Goal: Transaction & Acquisition: Subscribe to service/newsletter

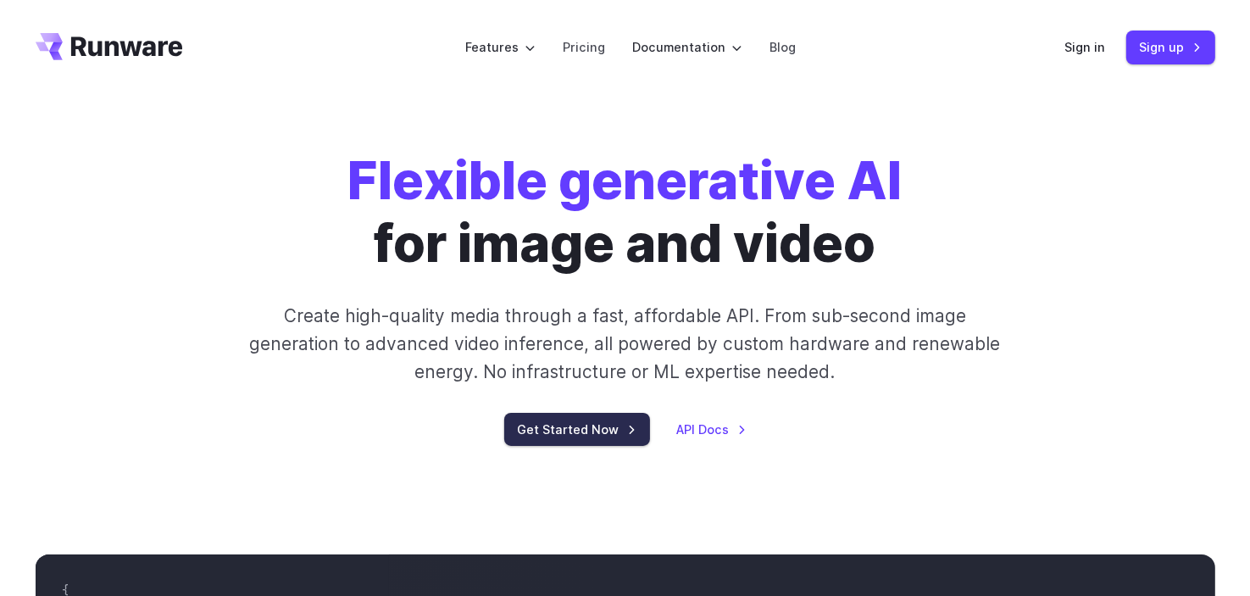
click at [580, 429] on link "Get Started Now" at bounding box center [577, 429] width 146 height 33
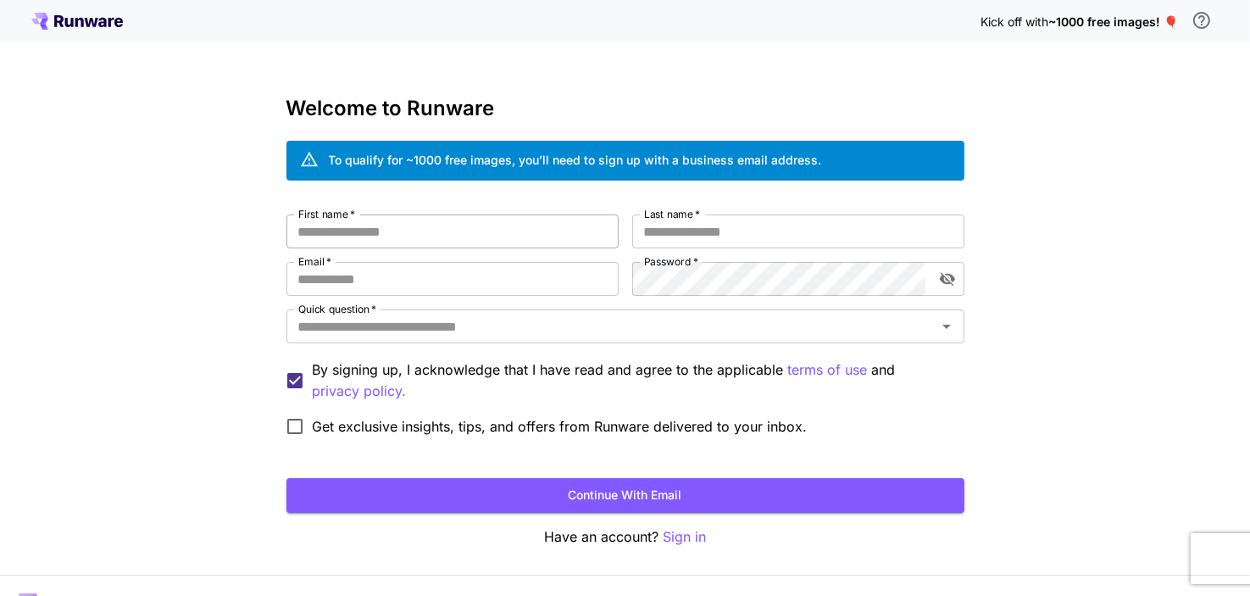
click at [406, 236] on input "First name   *" at bounding box center [453, 231] width 332 height 34
type input "****"
type input "**"
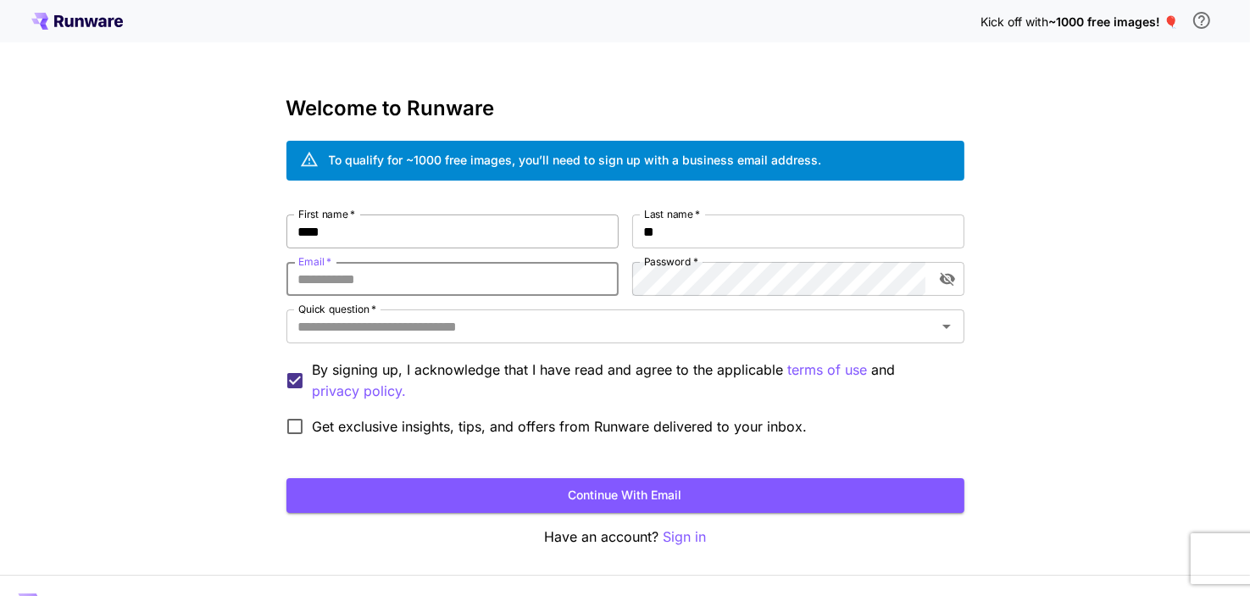
paste input "**********"
type input "**********"
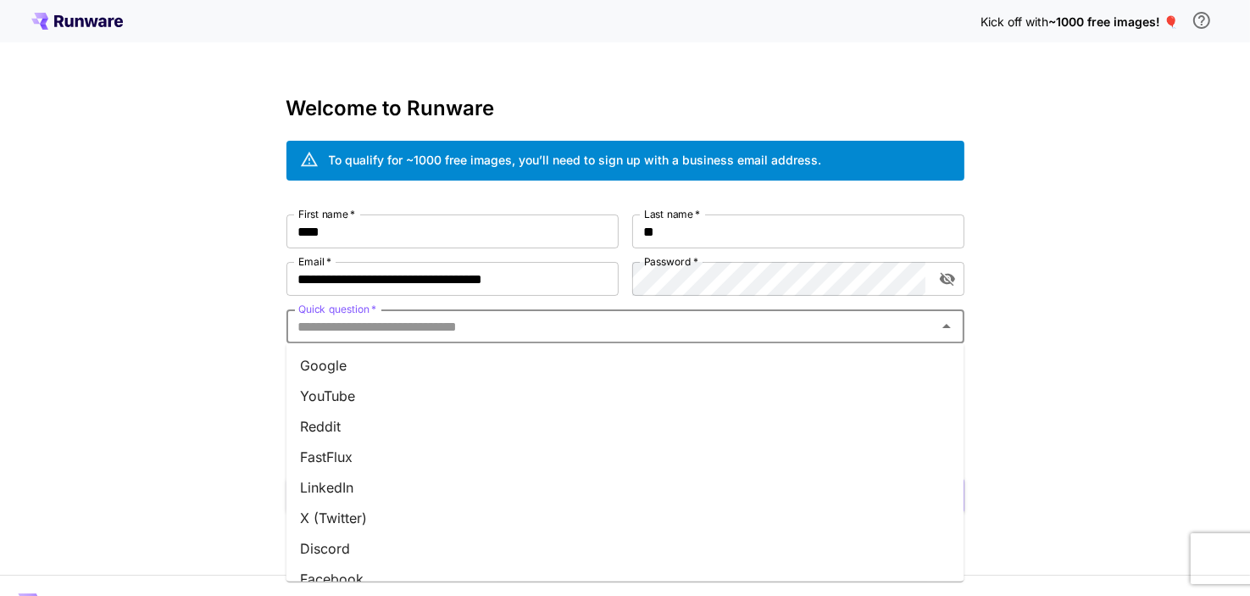
click at [626, 327] on input "Quick question   *" at bounding box center [612, 326] width 640 height 24
click at [478, 390] on li "YouTube" at bounding box center [626, 396] width 678 height 31
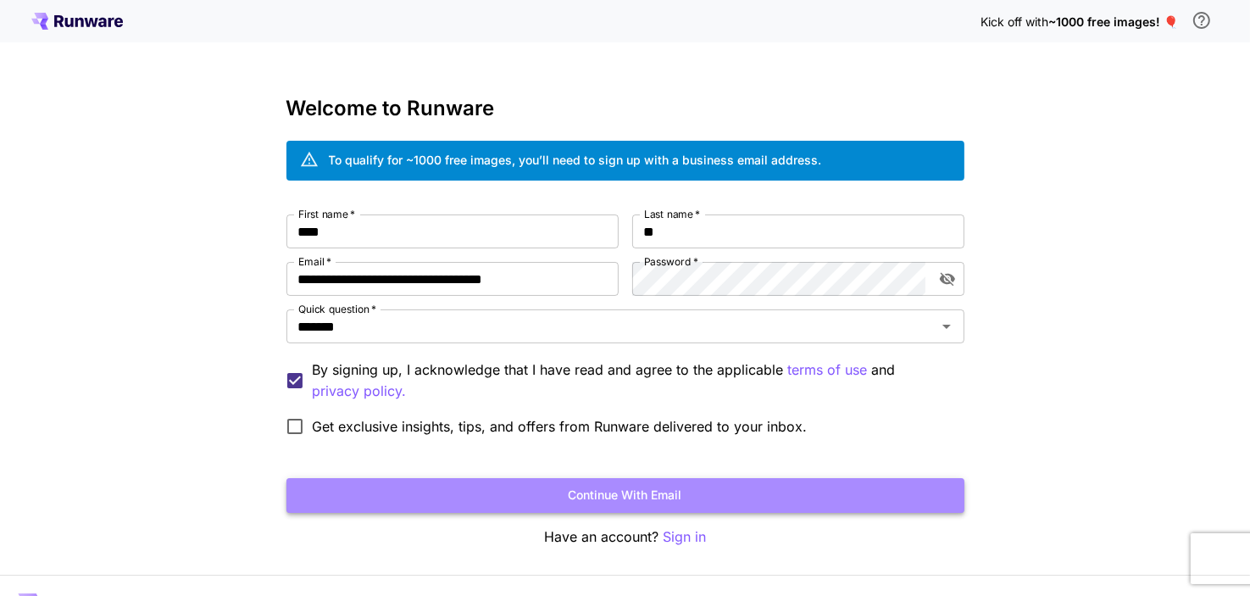
click at [538, 501] on button "Continue with email" at bounding box center [626, 495] width 678 height 35
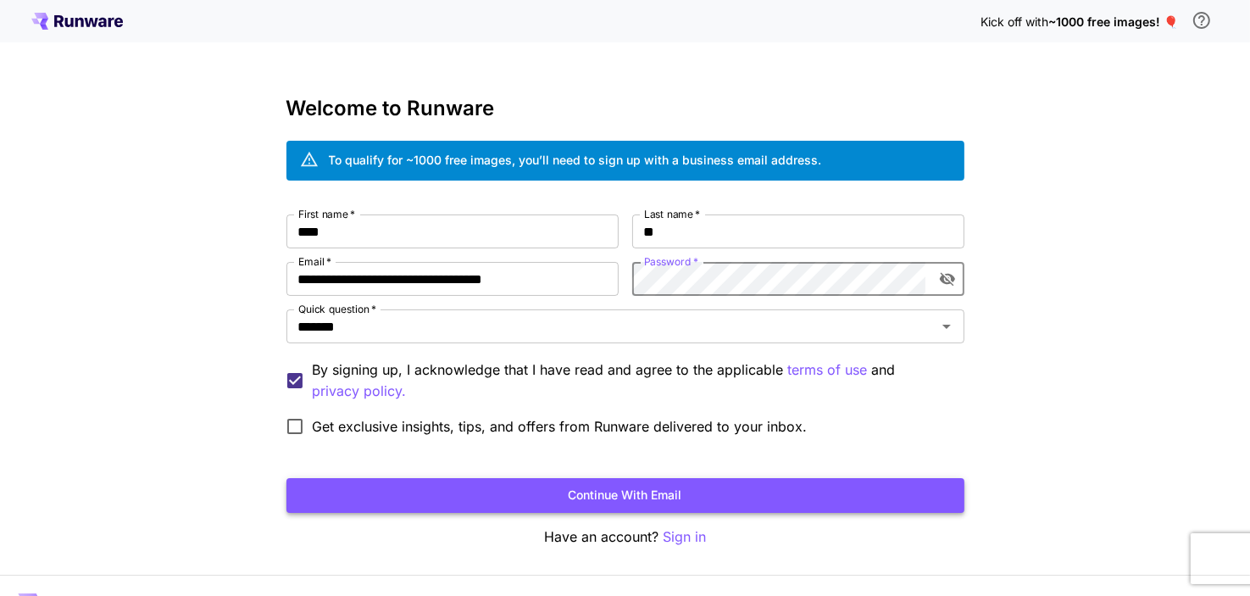
click at [631, 491] on button "Continue with email" at bounding box center [626, 495] width 678 height 35
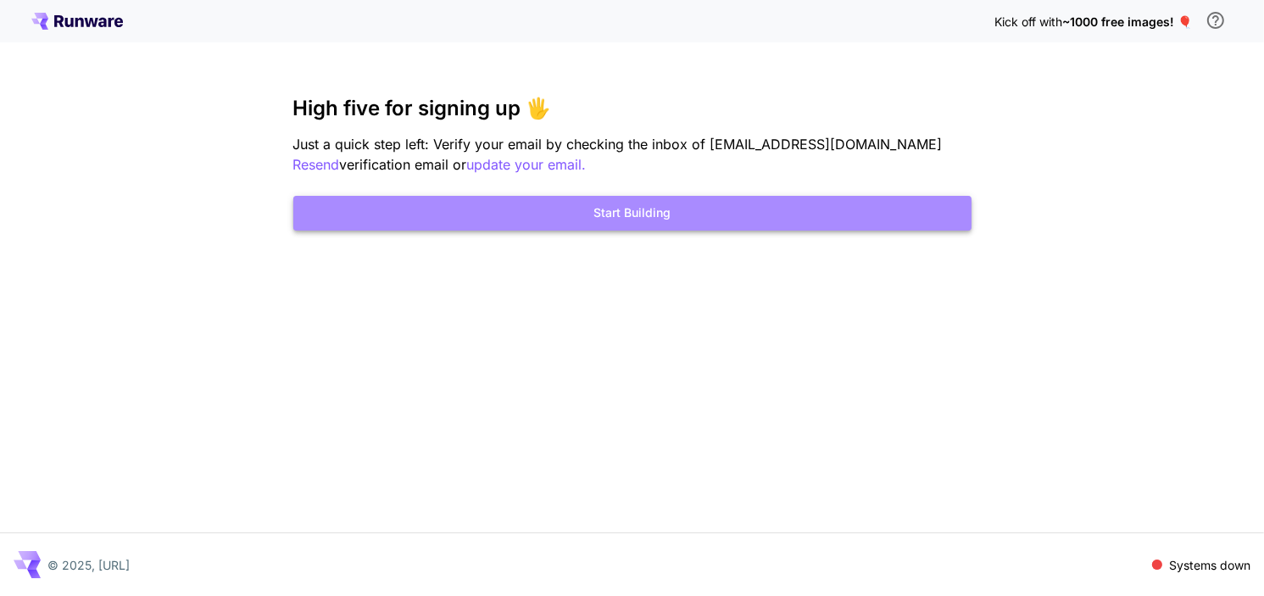
click at [637, 224] on button "Start Building" at bounding box center [632, 213] width 678 height 35
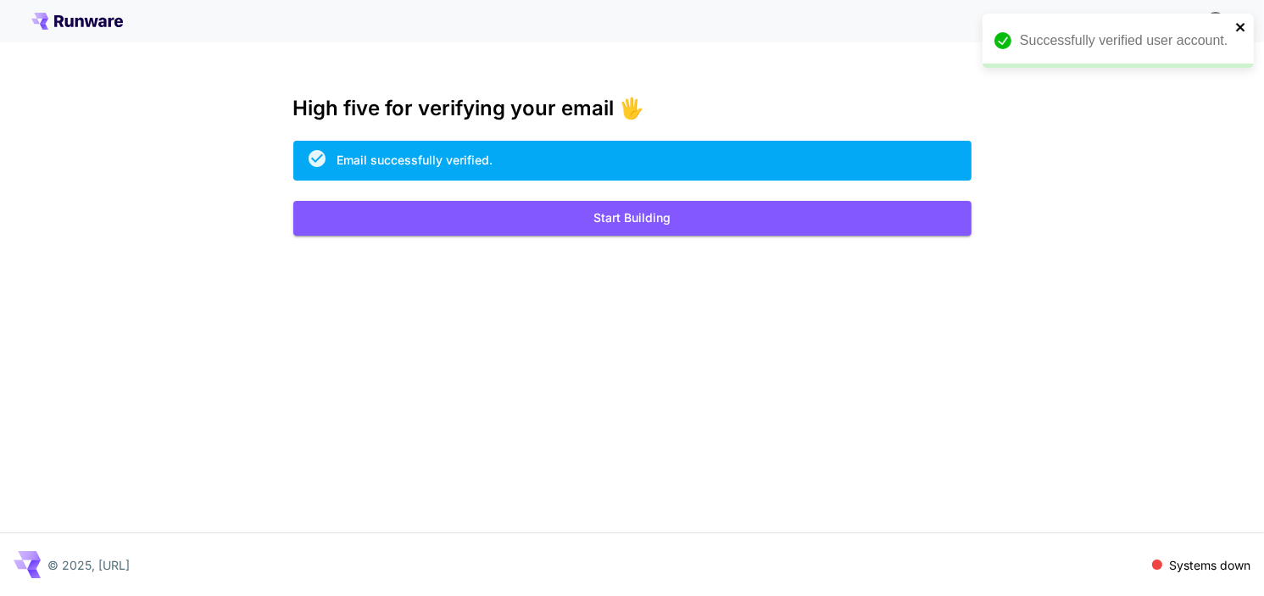
click at [1246, 27] on icon "close" at bounding box center [1241, 27] width 12 height 14
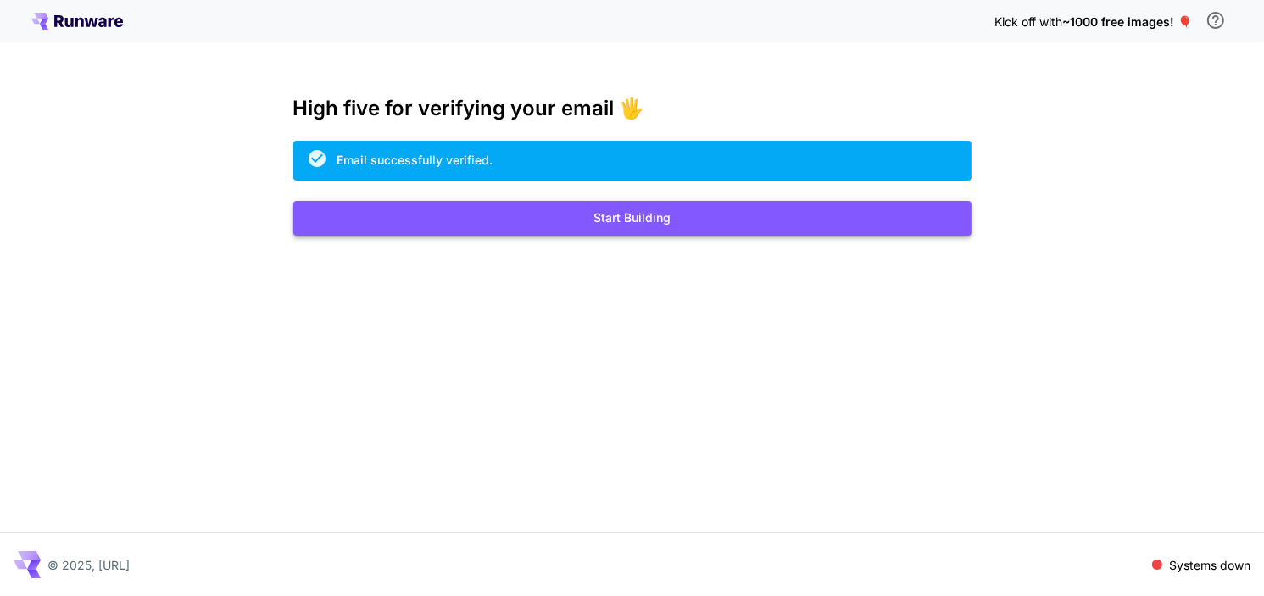
click at [804, 217] on button "Start Building" at bounding box center [632, 218] width 678 height 35
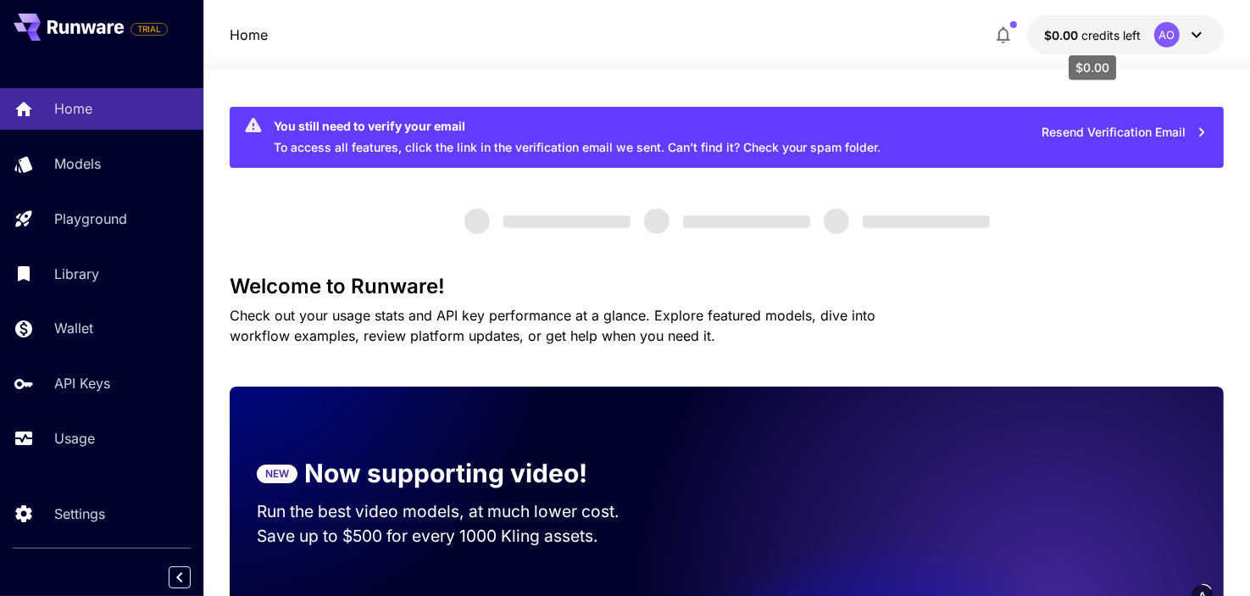
click at [1081, 35] on span "$0.00" at bounding box center [1062, 35] width 37 height 14
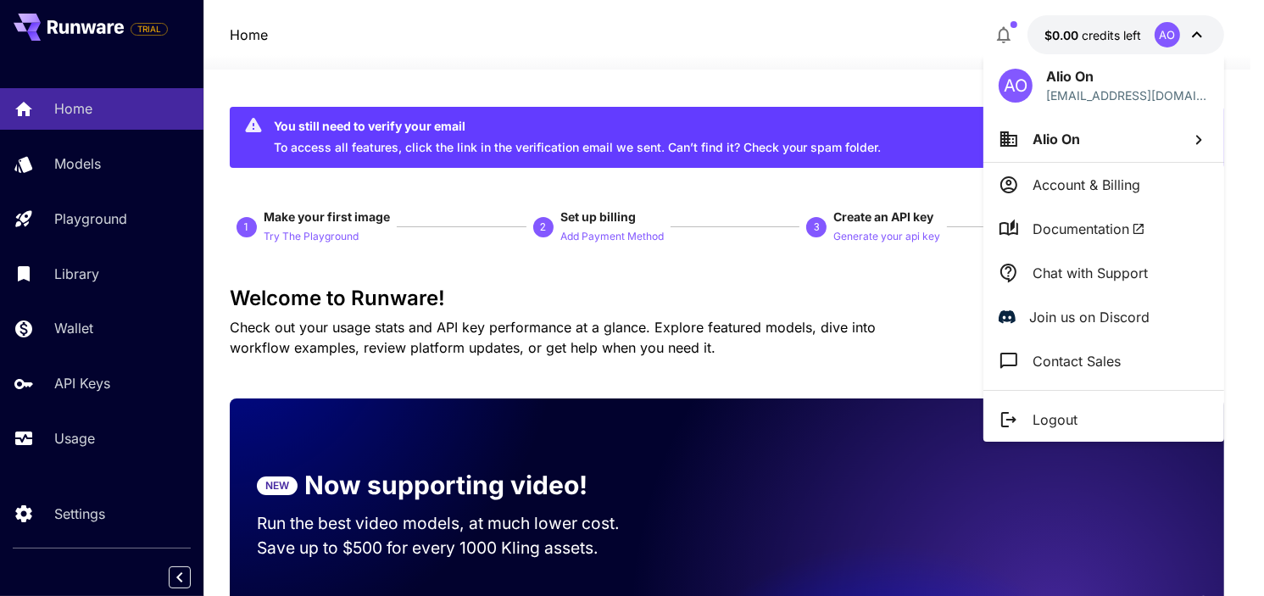
click at [1171, 34] on div at bounding box center [632, 298] width 1264 height 596
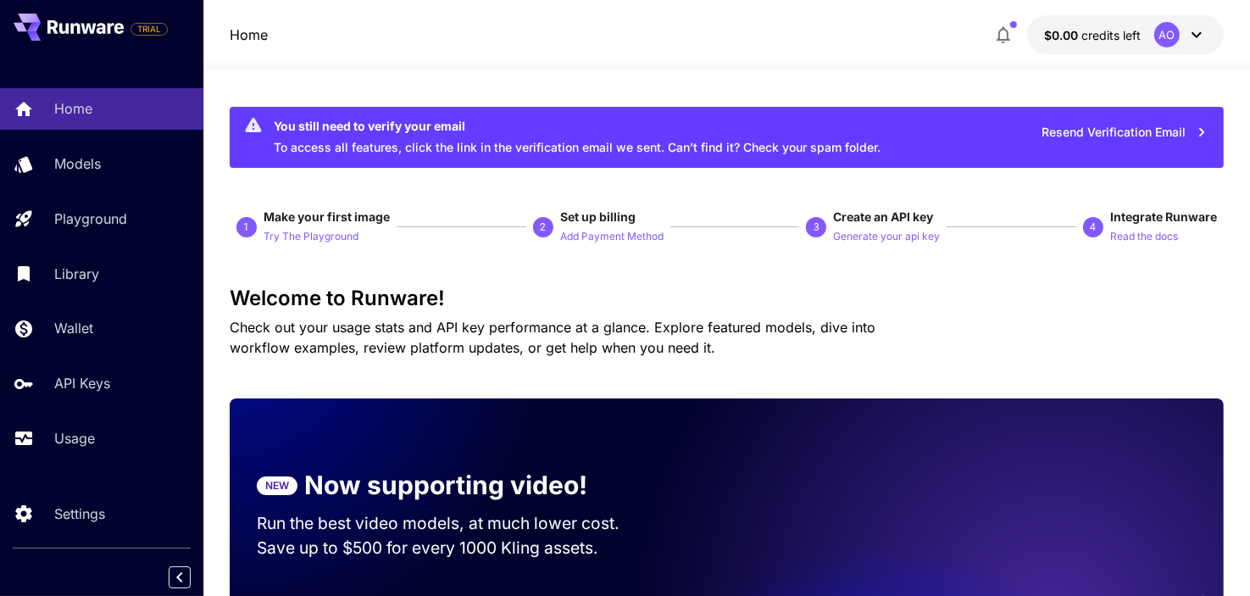
click at [1171, 34] on div at bounding box center [625, 298] width 1250 height 596
click at [651, 291] on h3 "Welcome to Runware!" at bounding box center [727, 299] width 994 height 24
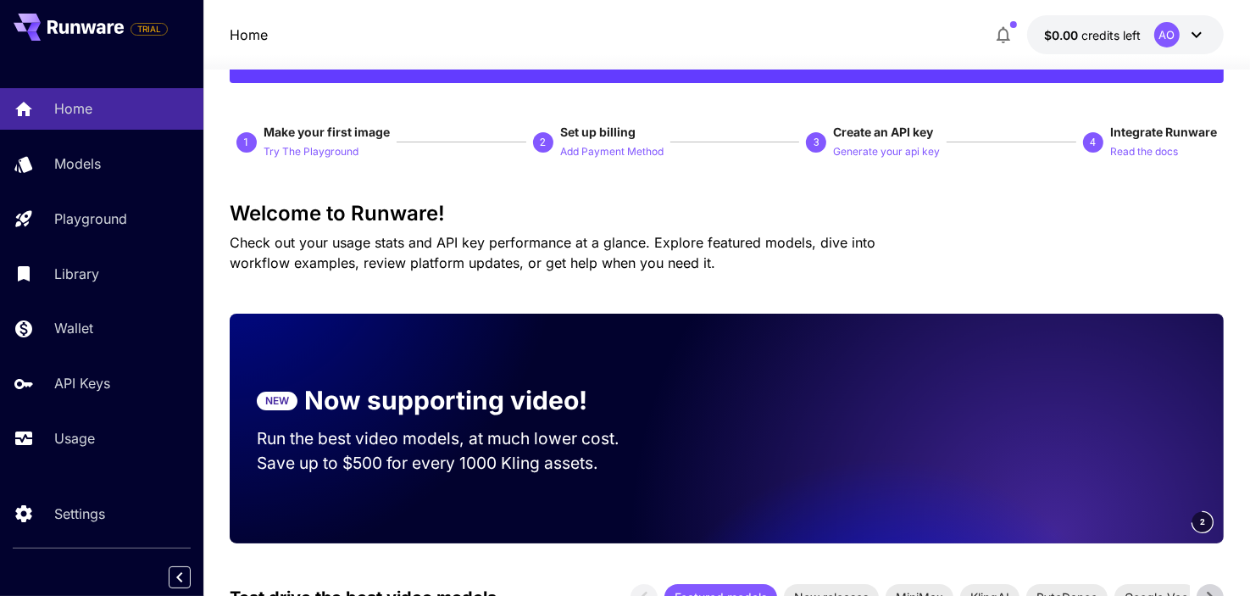
scroll to position [424, 0]
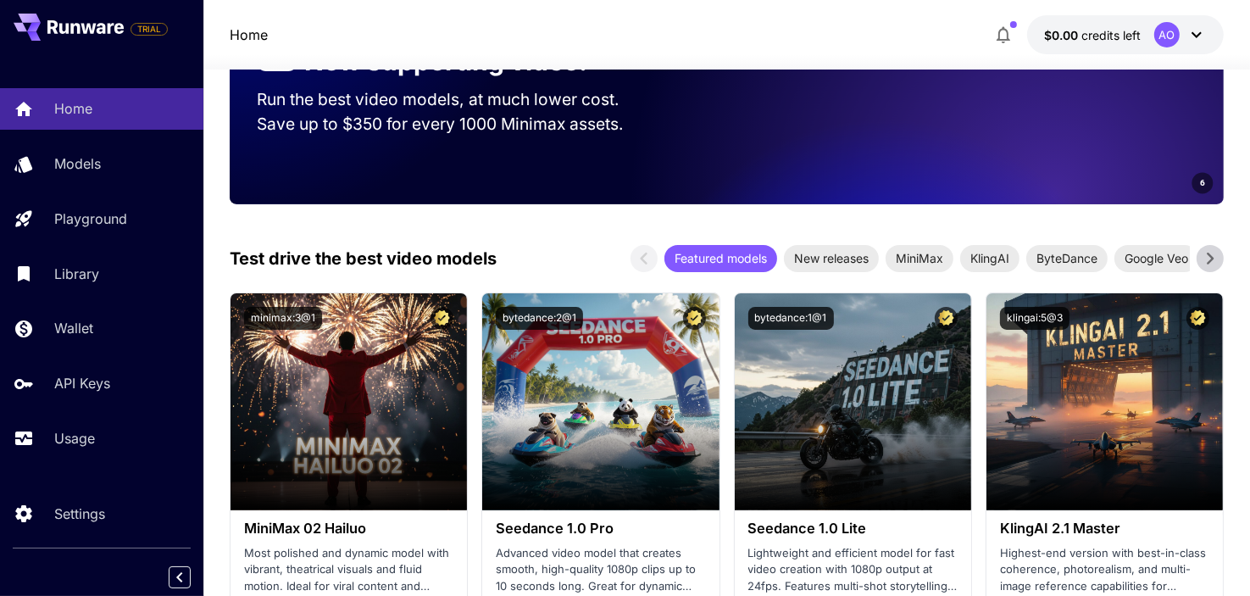
click at [363, 119] on p "Save up to $350 for every 1000 Minimax assets." at bounding box center [454, 124] width 395 height 25
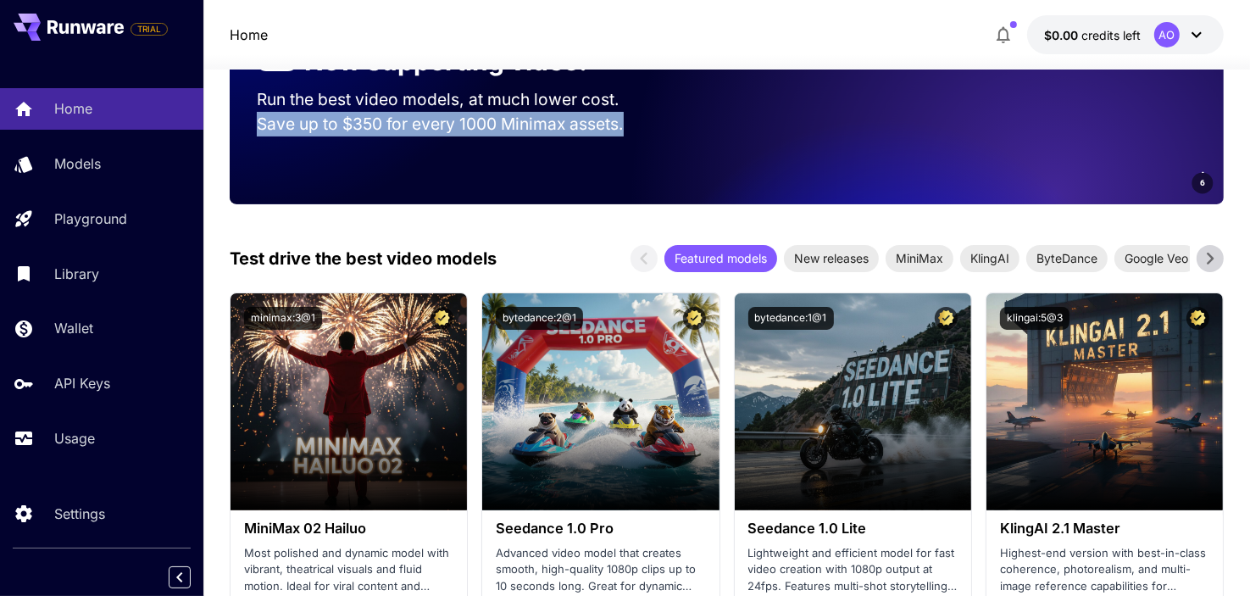
click at [363, 119] on p "Save up to $350 for every 1000 Minimax assets." at bounding box center [454, 124] width 395 height 25
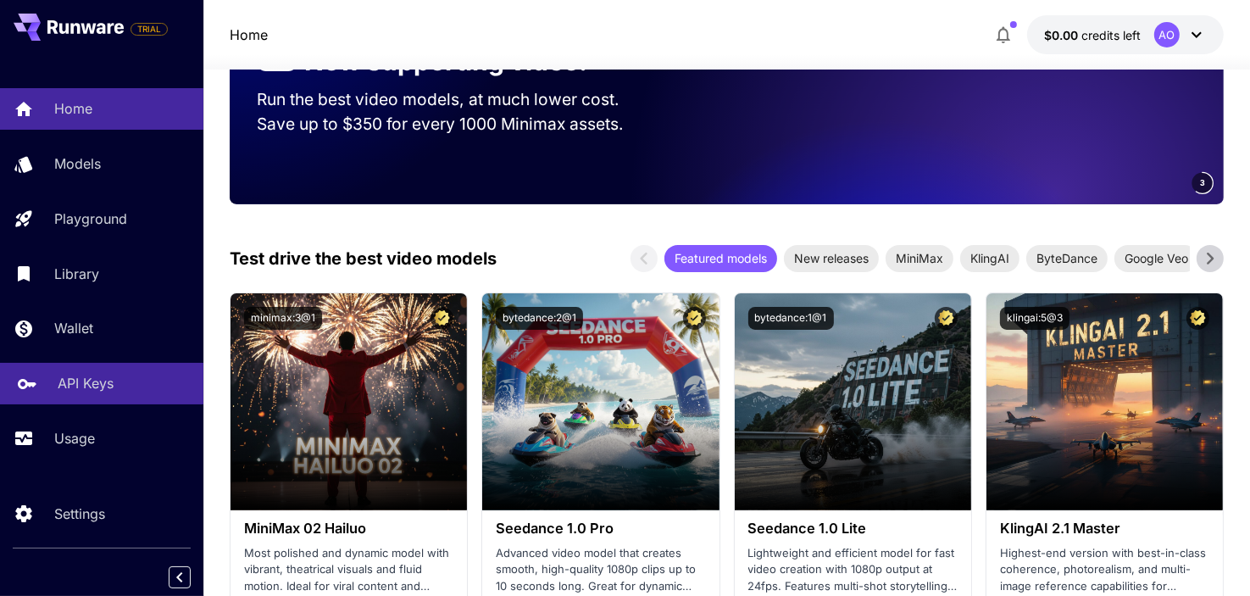
click at [127, 392] on div "API Keys" at bounding box center [124, 383] width 132 height 20
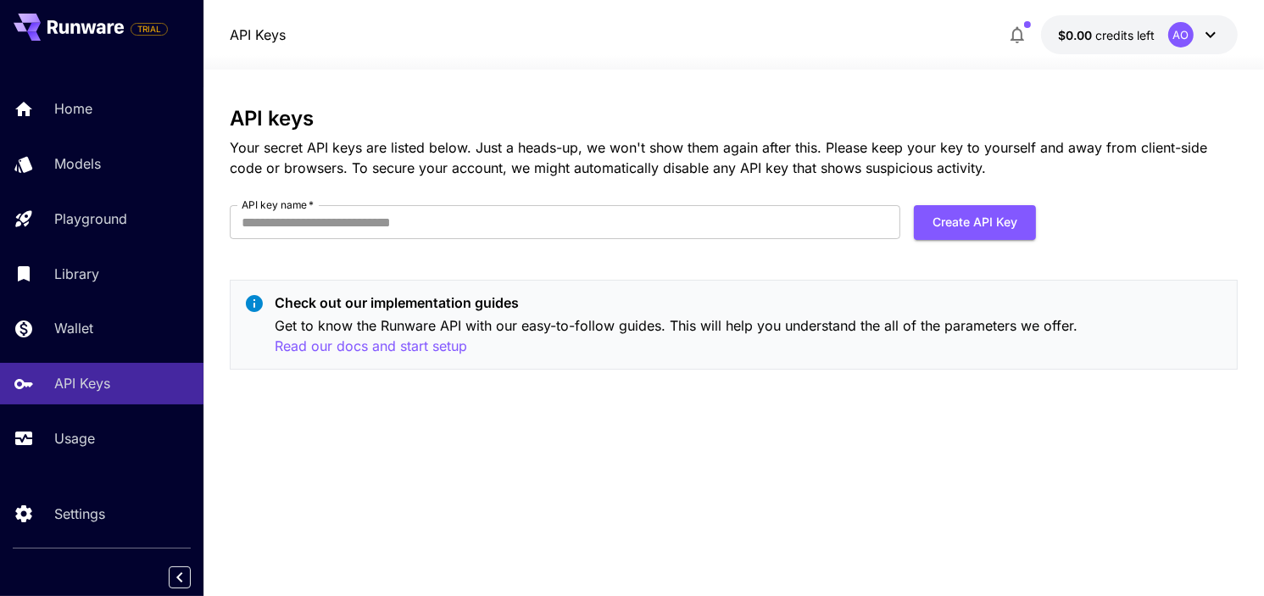
click at [1140, 31] on span "credits left" at bounding box center [1124, 35] width 59 height 14
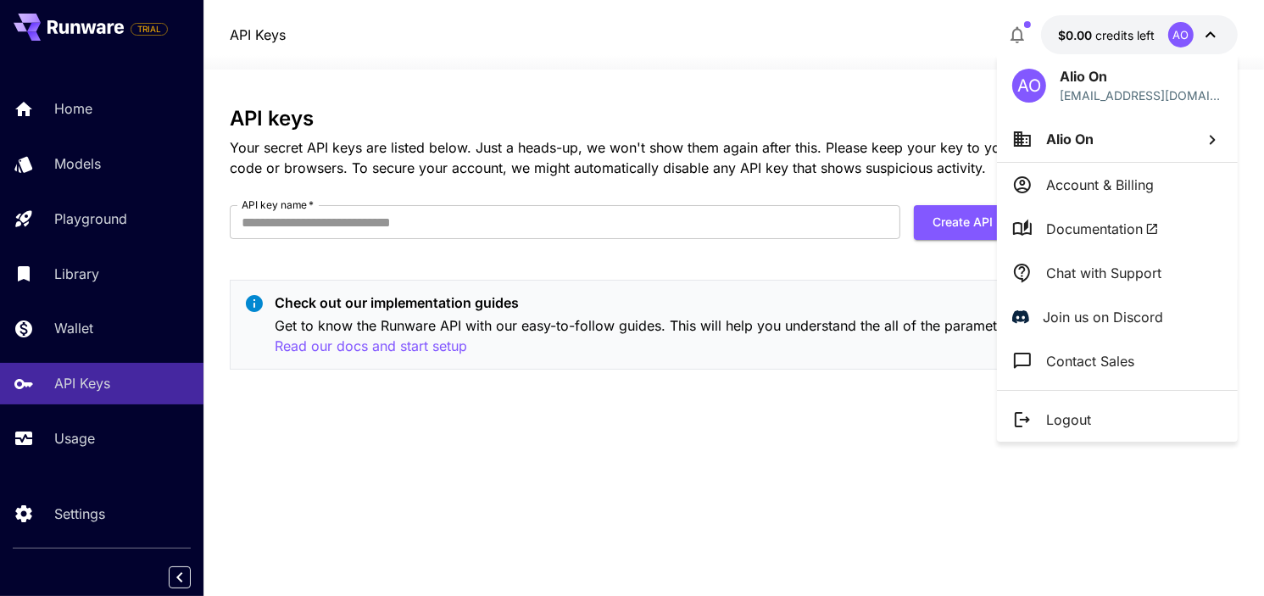
click at [118, 320] on div at bounding box center [632, 298] width 1264 height 596
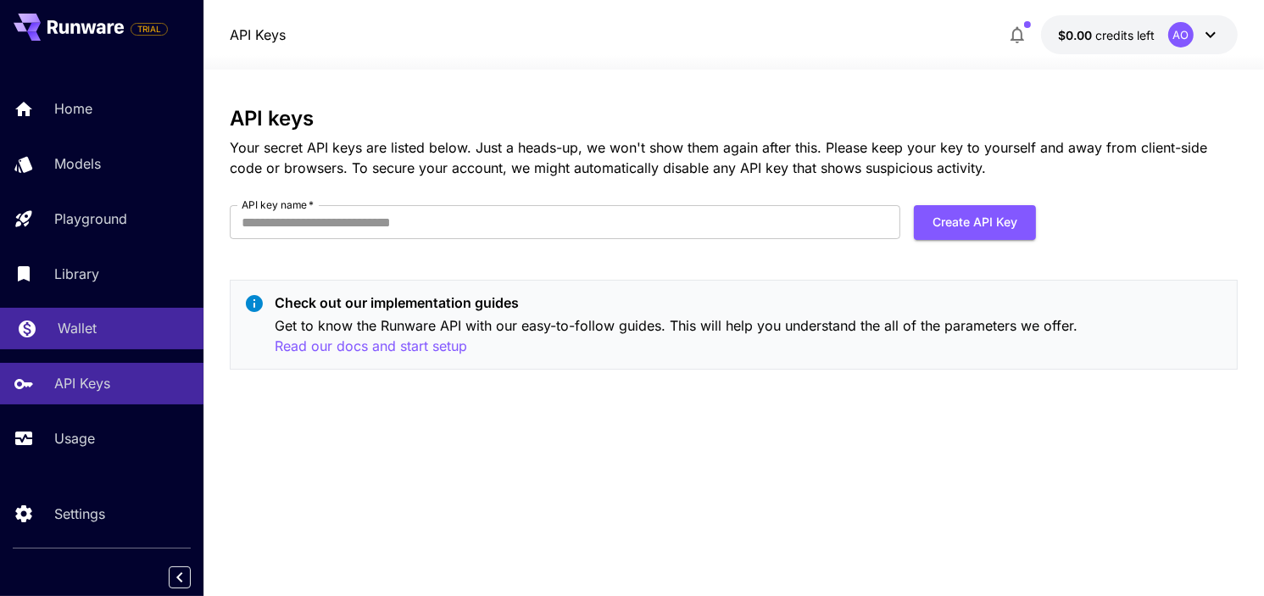
click at [92, 330] on p "Wallet" at bounding box center [77, 328] width 39 height 20
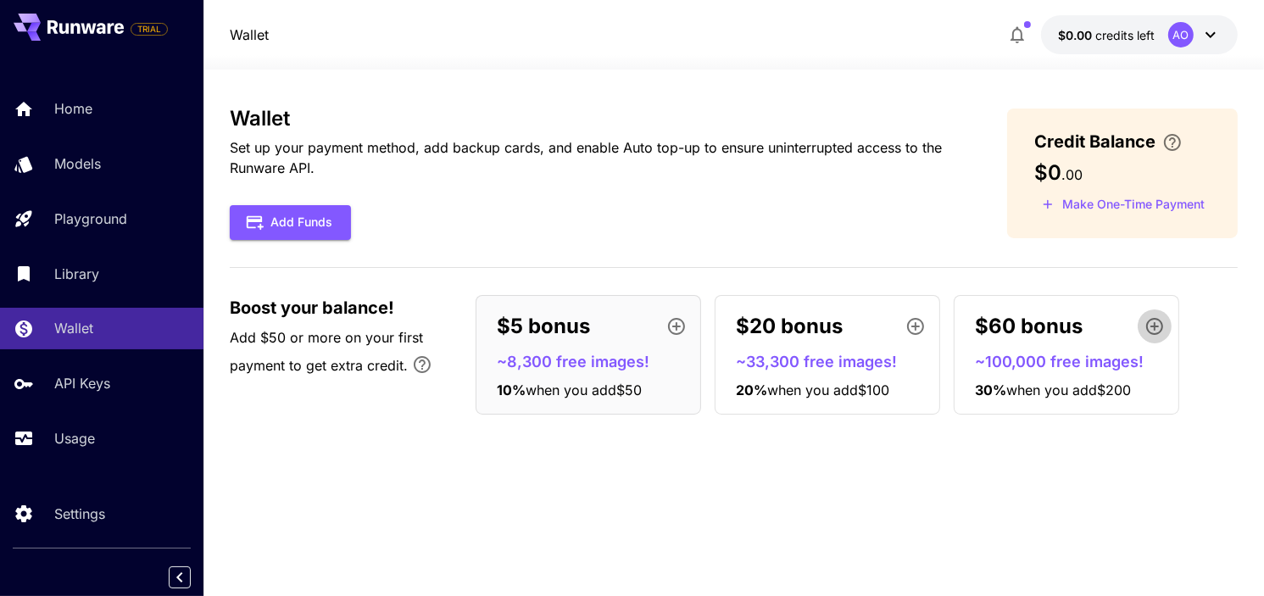
click at [1157, 325] on icon "button" at bounding box center [1154, 326] width 20 height 20
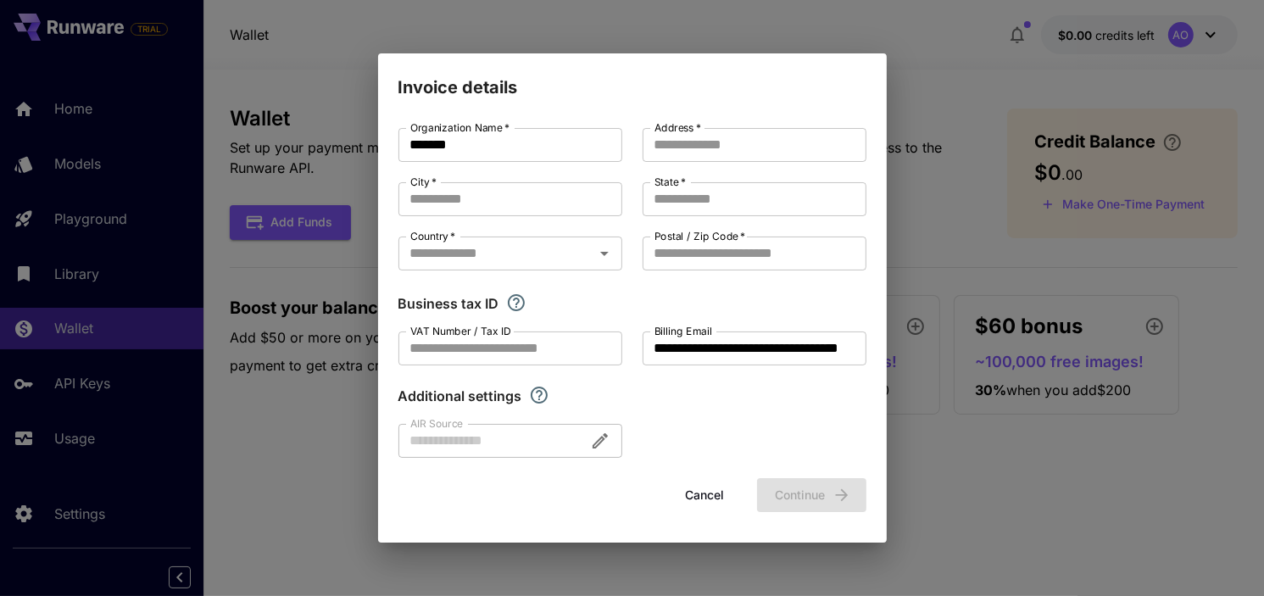
click at [698, 487] on button "Cancel" at bounding box center [705, 495] width 76 height 35
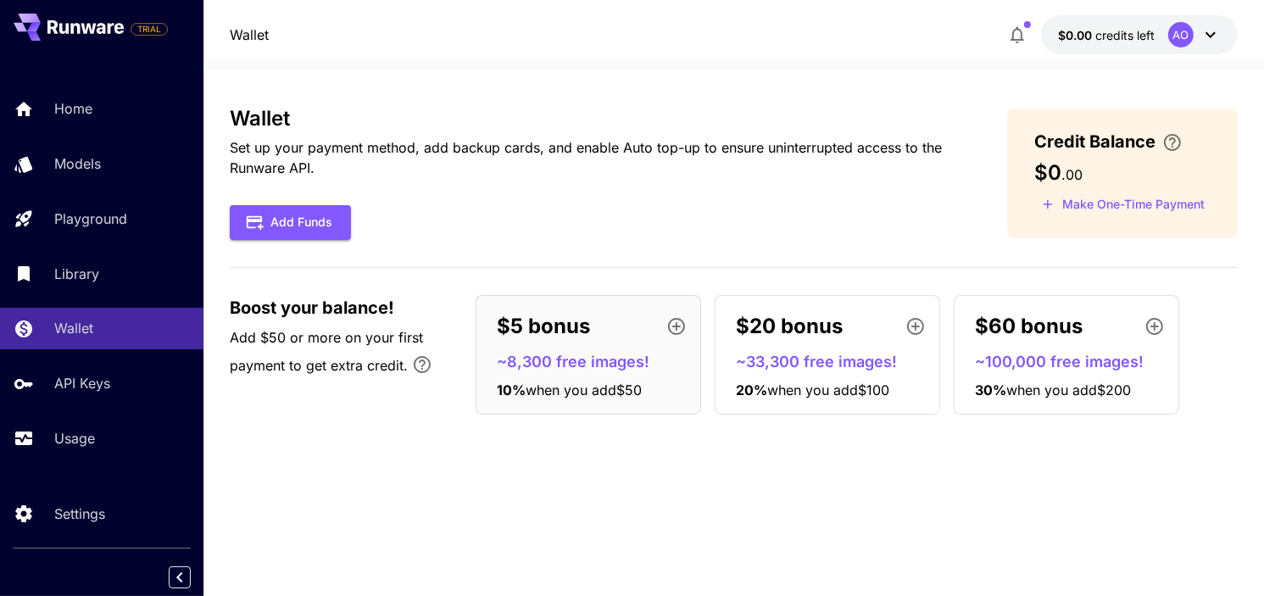
click at [1009, 391] on span "when you add $200" at bounding box center [1068, 389] width 125 height 17
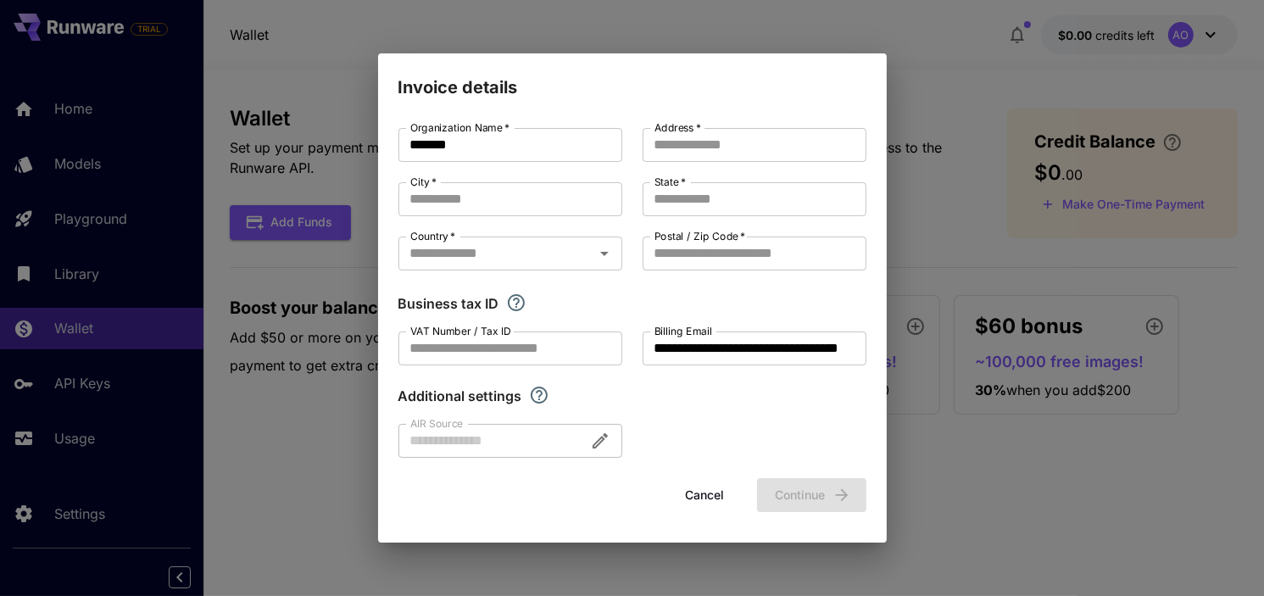
click at [1009, 391] on div "**********" at bounding box center [632, 298] width 1264 height 596
click at [707, 495] on button "Cancel" at bounding box center [705, 495] width 76 height 35
